Goal: Check status: Check status

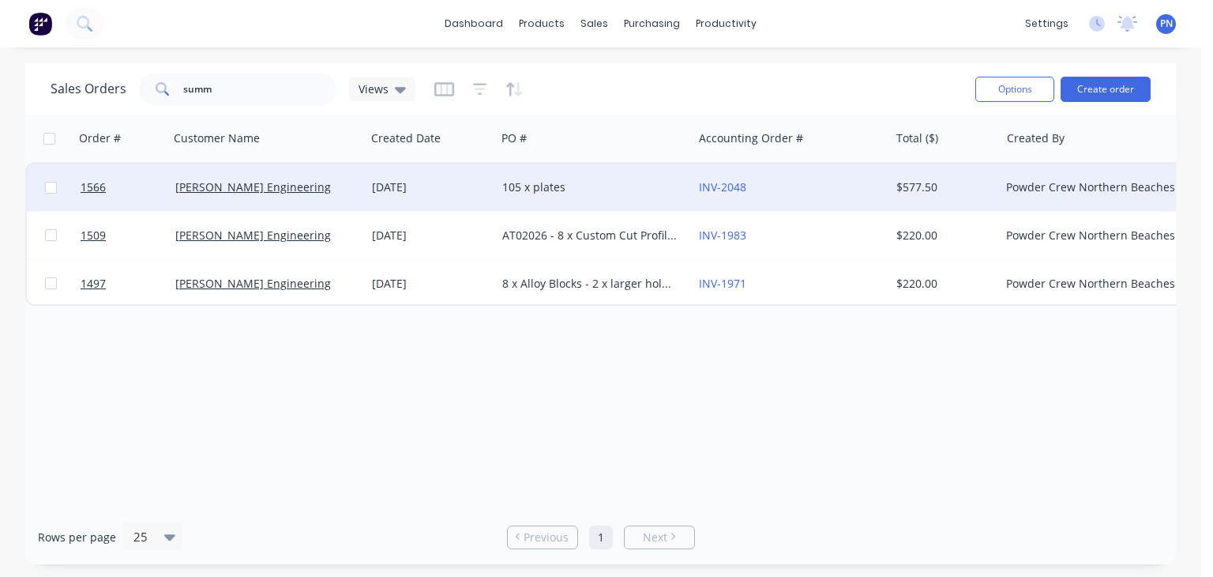
click at [600, 186] on div "105 x plates" at bounding box center [589, 187] width 175 height 16
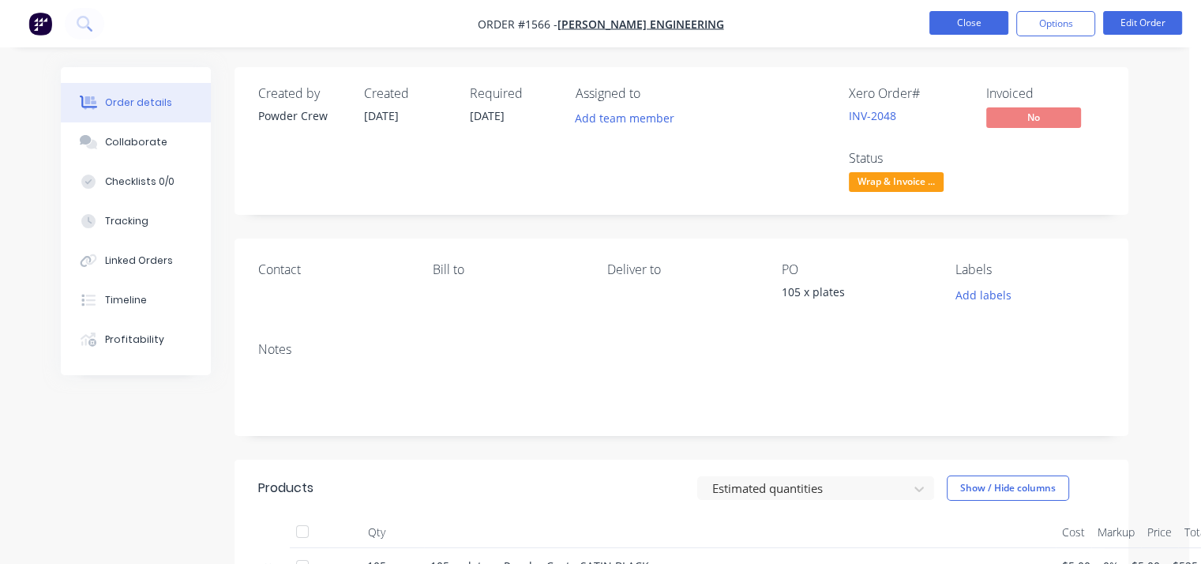
click at [949, 23] on button "Close" at bounding box center [969, 23] width 79 height 24
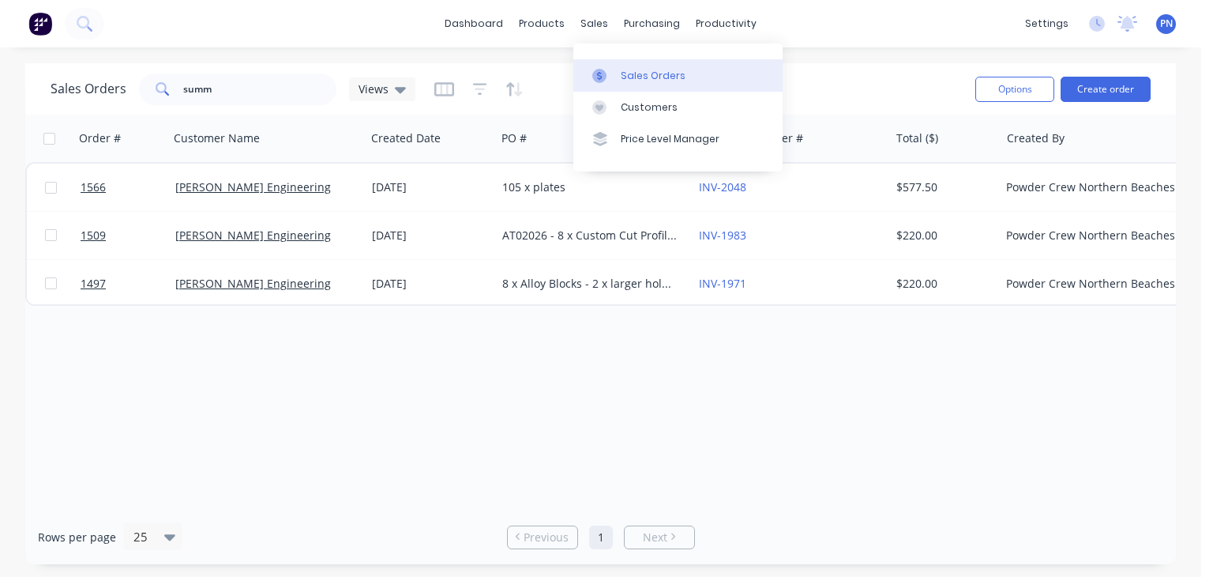
click at [630, 83] on link "Sales Orders" at bounding box center [677, 75] width 209 height 32
click at [643, 76] on div "Sales Orders" at bounding box center [653, 76] width 65 height 14
drag, startPoint x: 305, startPoint y: 46, endPoint x: 243, endPoint y: 102, distance: 83.3
click at [303, 46] on div "dashboard products sales purchasing productivity dashboard products Product Cat…" at bounding box center [600, 23] width 1201 height 47
click at [243, 102] on input "summ" at bounding box center [260, 89] width 154 height 32
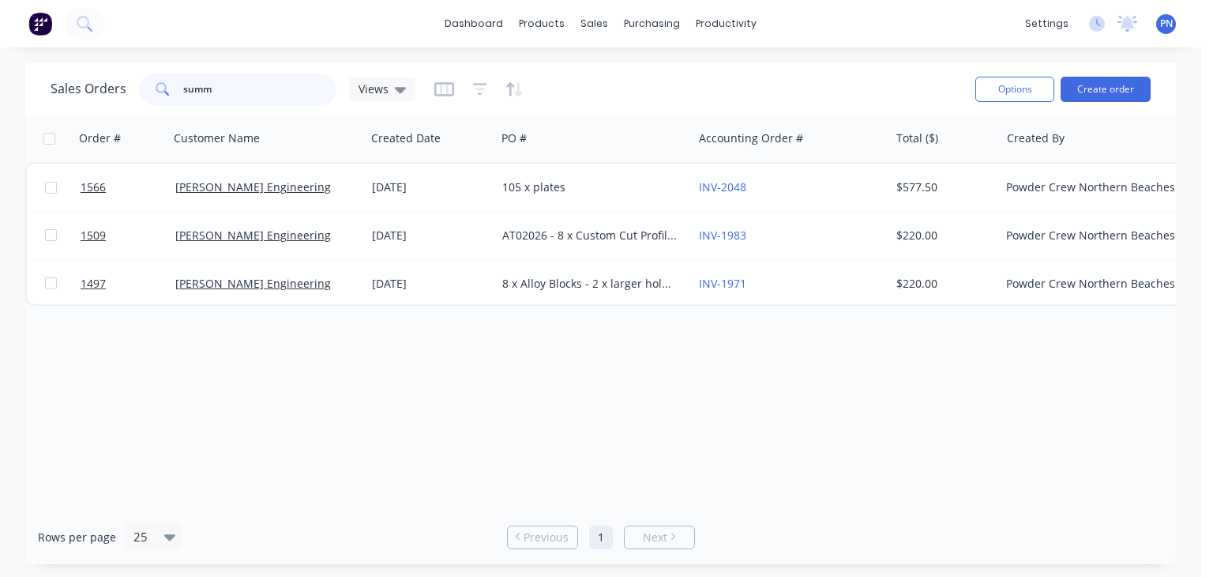
click at [243, 102] on input "summ" at bounding box center [260, 89] width 154 height 32
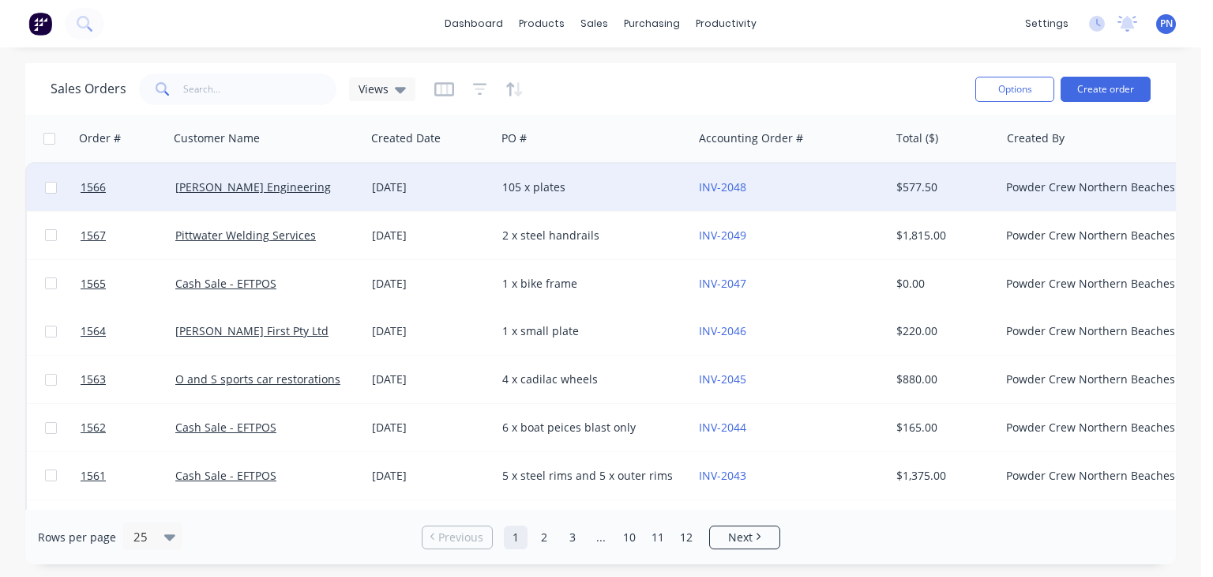
click at [622, 179] on div "105 x plates" at bounding box center [589, 187] width 175 height 16
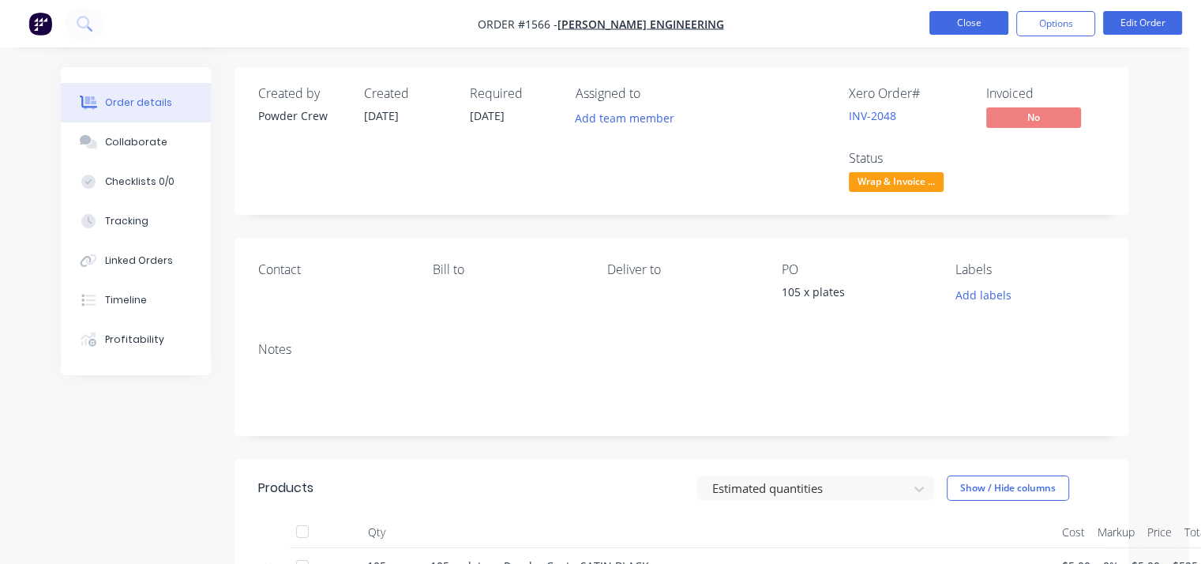
click at [985, 17] on button "Close" at bounding box center [969, 23] width 79 height 24
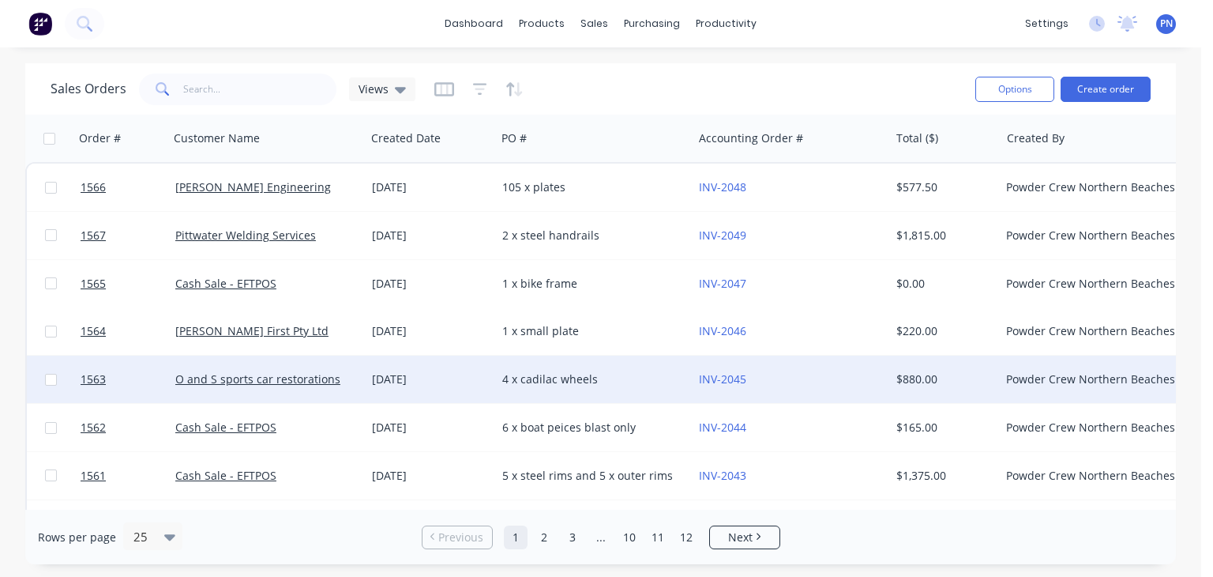
click at [595, 376] on div "4 x cadilac wheels" at bounding box center [589, 379] width 175 height 16
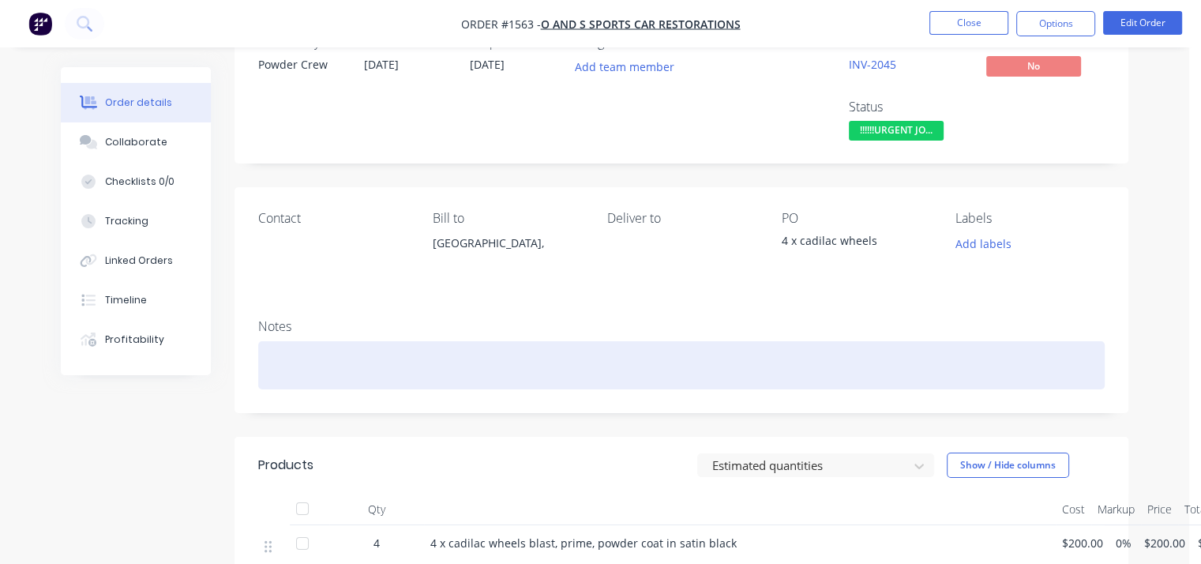
scroll to position [79, 0]
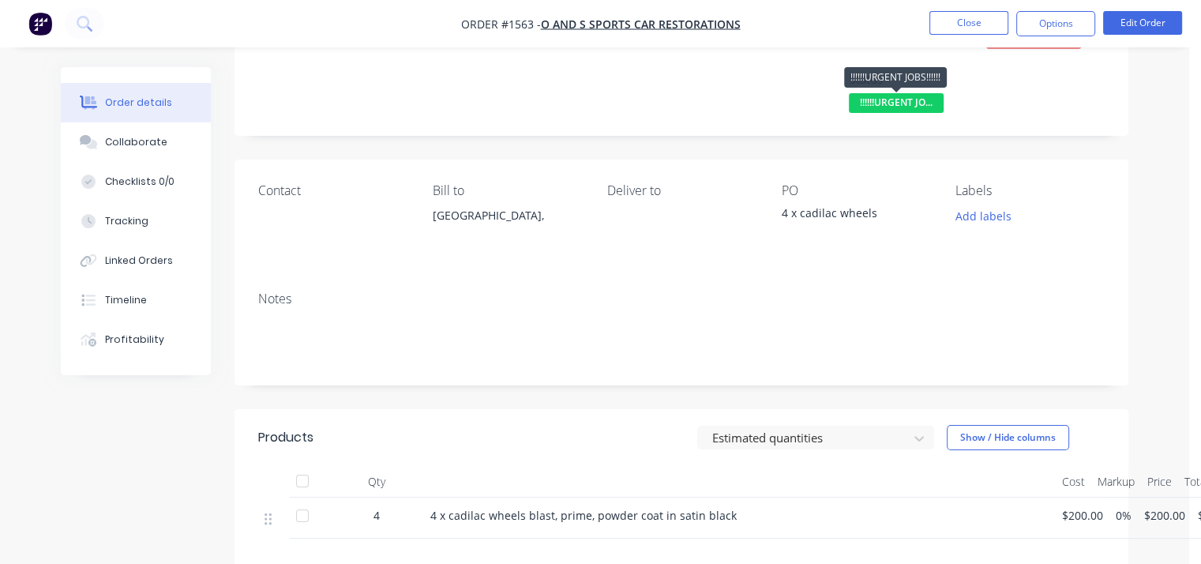
click at [913, 93] on span "!!!!!!URGENT JO..." at bounding box center [896, 103] width 95 height 20
click at [671, 300] on div "Notes" at bounding box center [681, 298] width 847 height 15
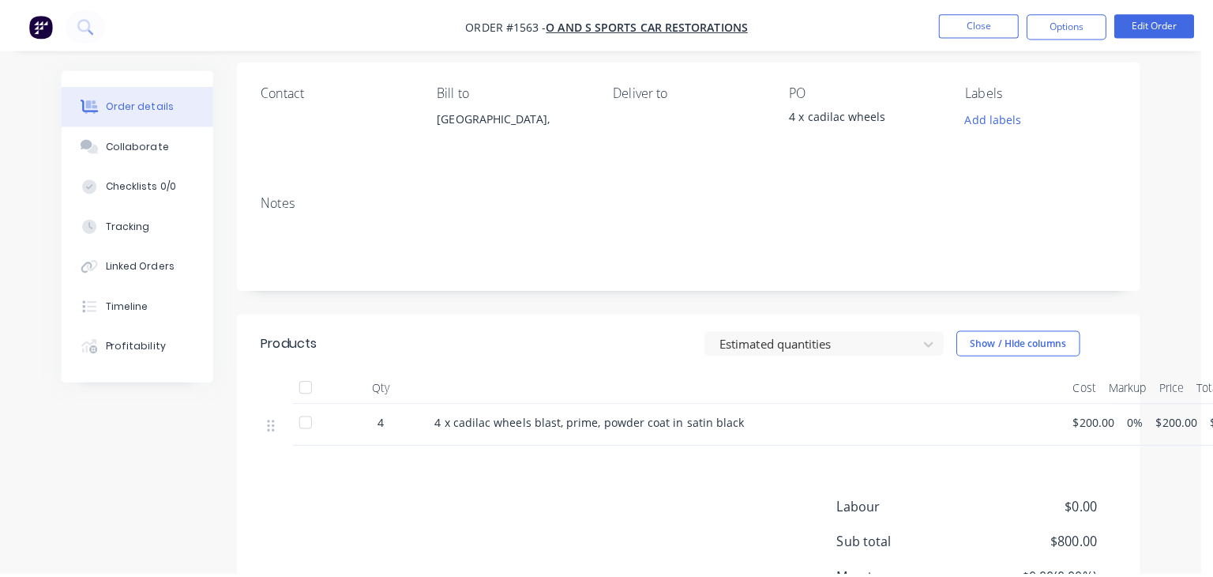
scroll to position [0, 0]
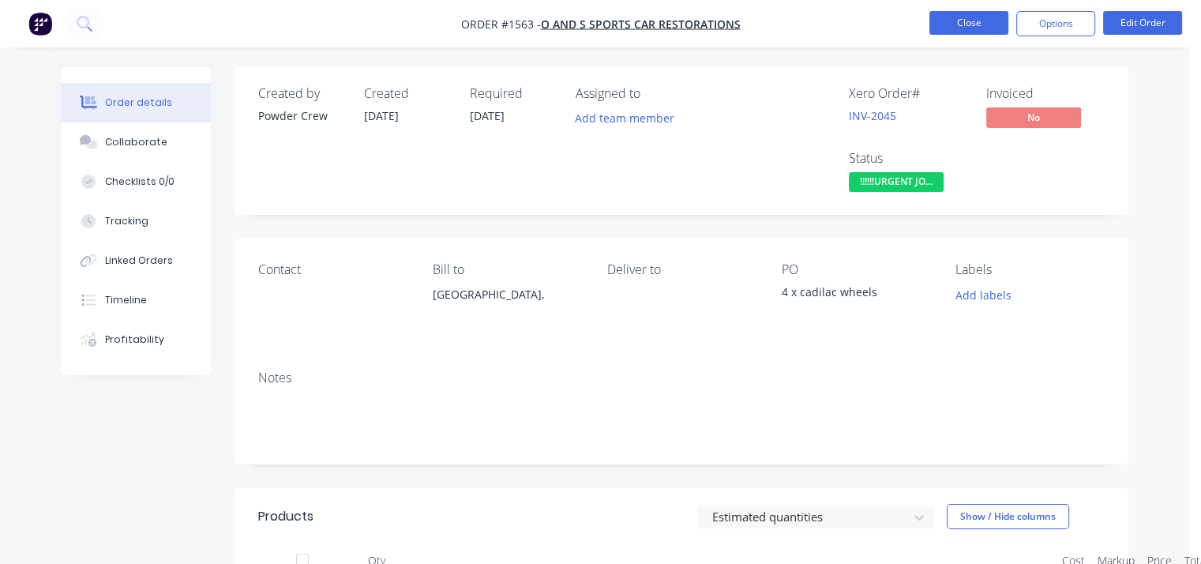
click at [964, 19] on button "Close" at bounding box center [969, 23] width 79 height 24
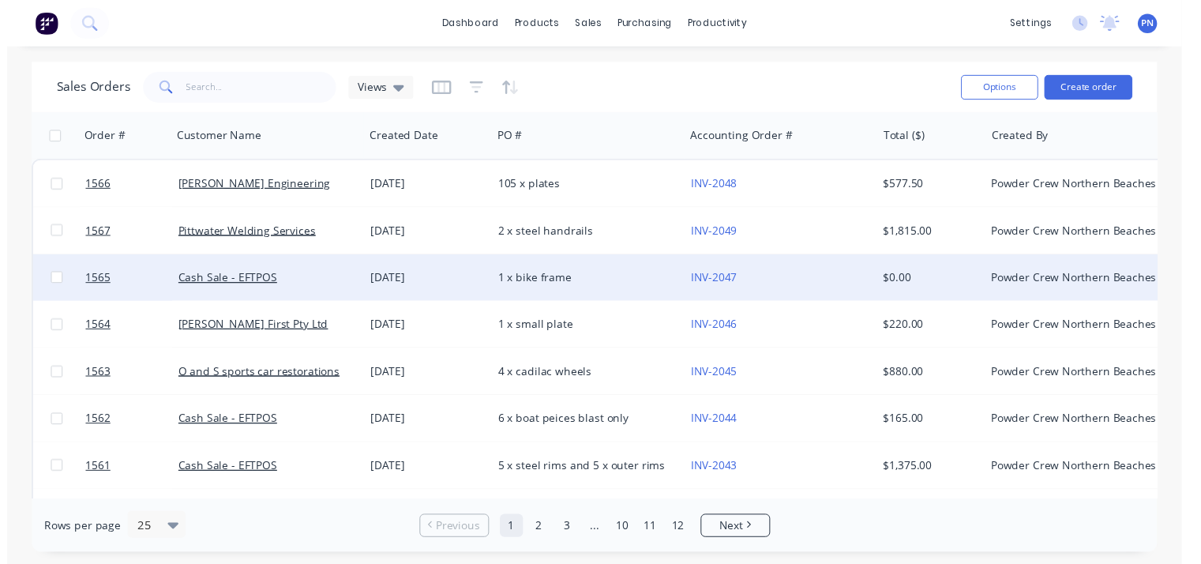
scroll to position [79, 0]
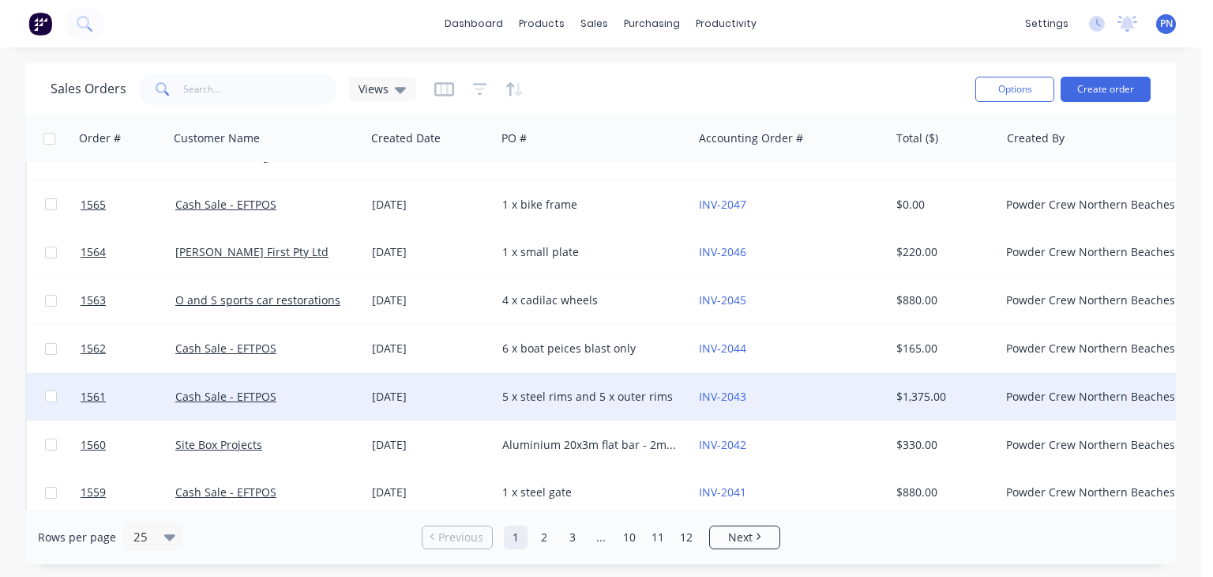
click at [638, 396] on div "5 x steel rims and 5 x outer rims" at bounding box center [589, 397] width 175 height 16
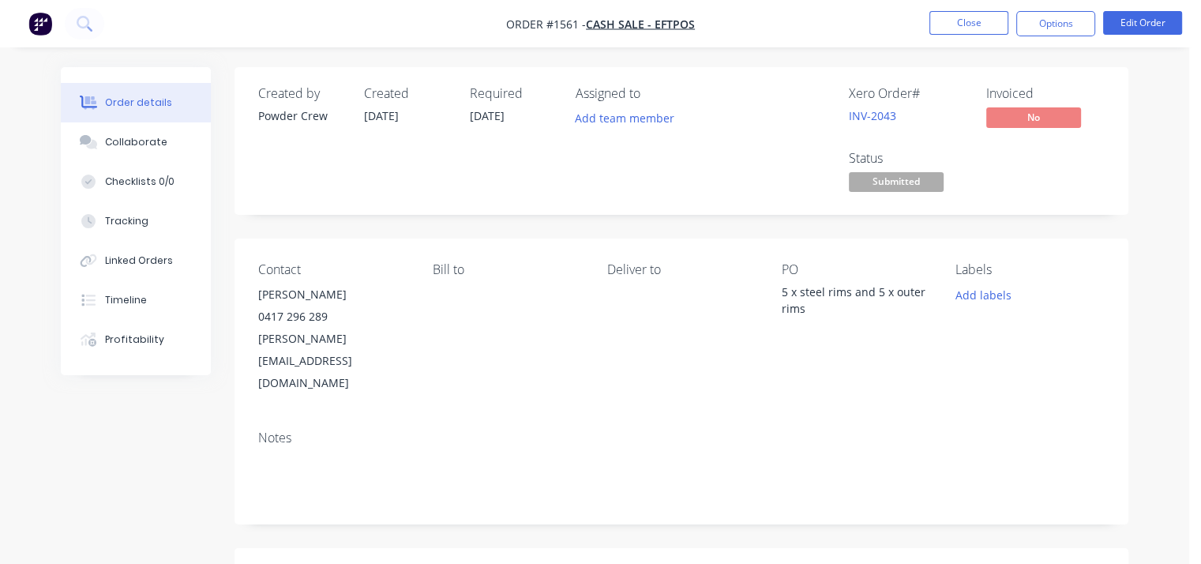
scroll to position [237, 0]
